Goal: Browse casually

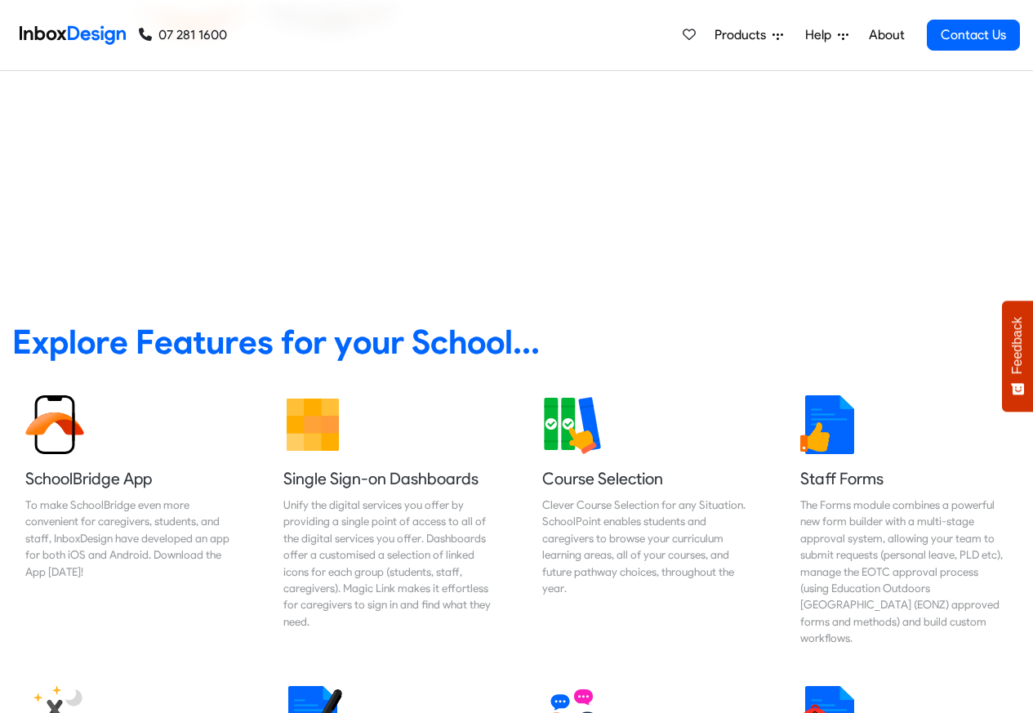
scroll to position [588, 0]
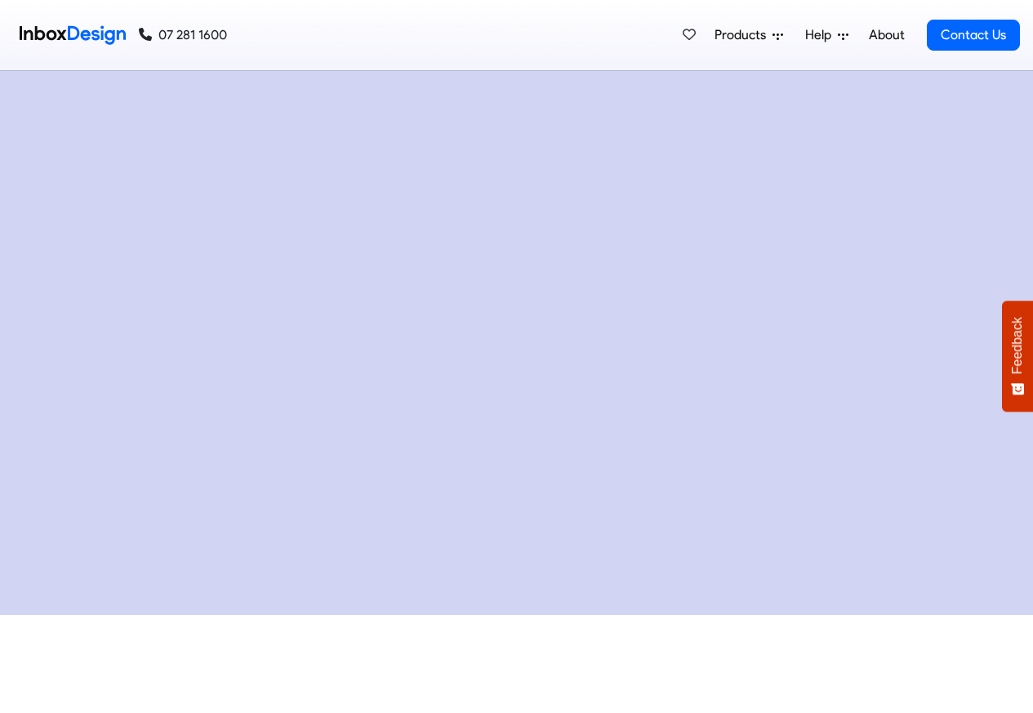
checkbox input "true"
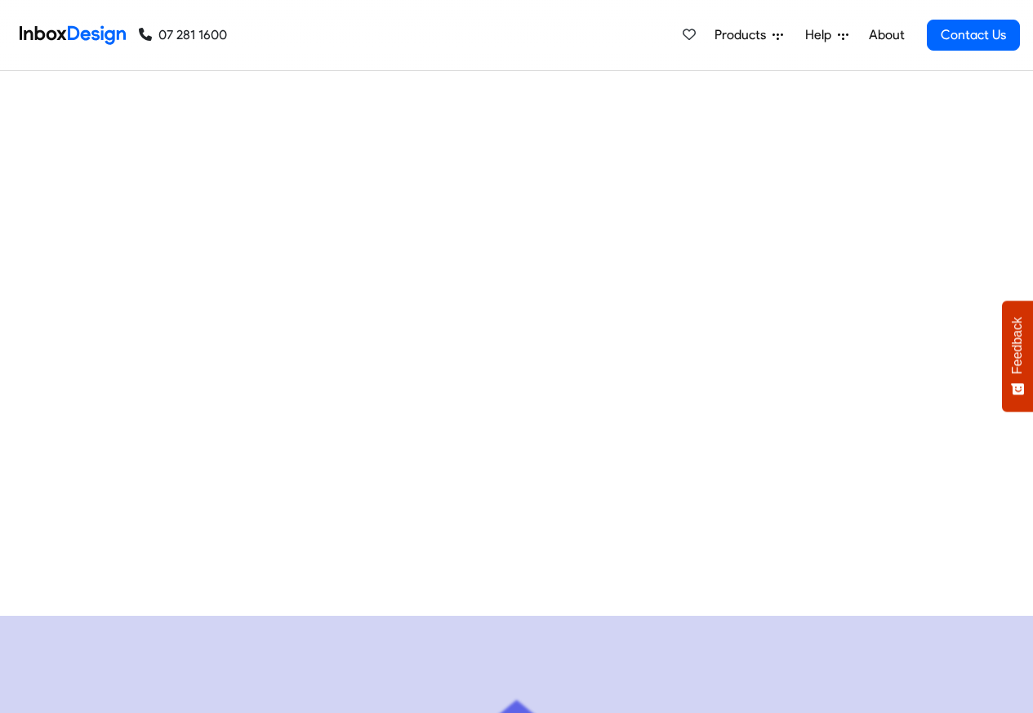
checkbox input "true"
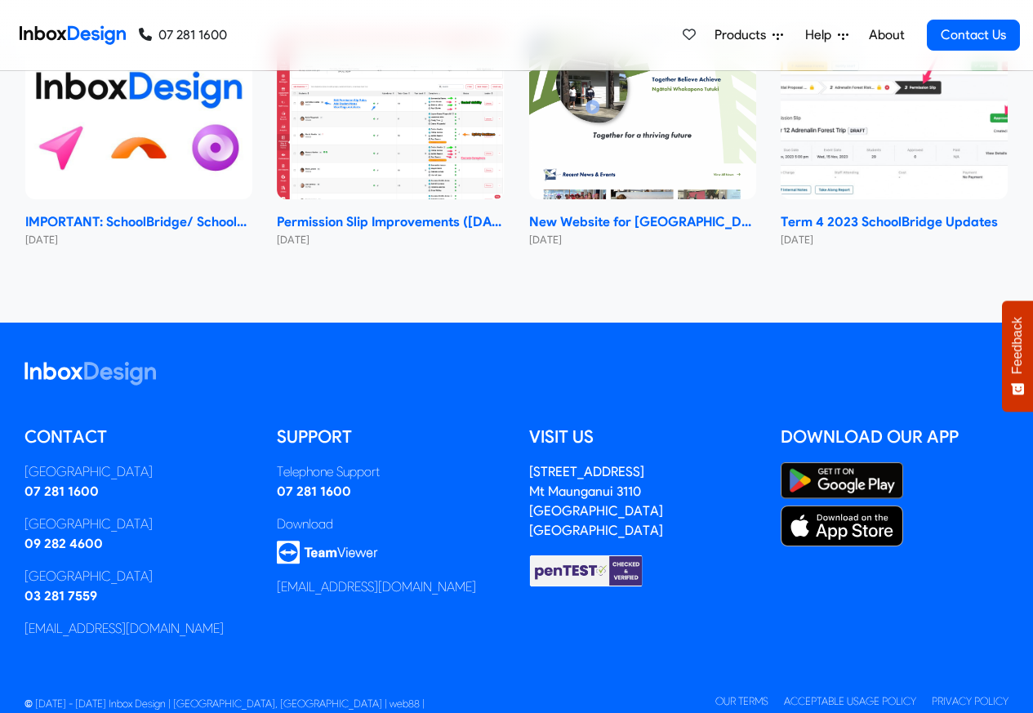
checkbox input "true"
